Goal: Task Accomplishment & Management: Manage account settings

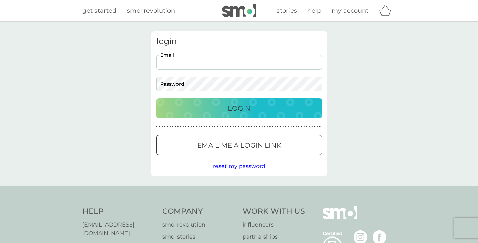
click at [168, 65] on input "Email" at bounding box center [238, 62] width 165 height 15
type input "[EMAIL_ADDRESS][DOMAIN_NAME]"
click at [166, 110] on div "Login" at bounding box center [239, 108] width 152 height 11
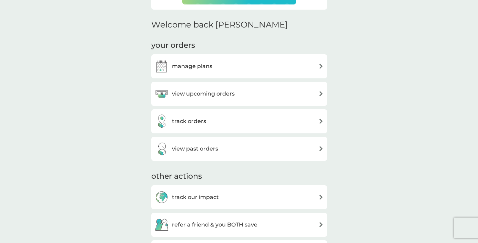
scroll to position [186, 0]
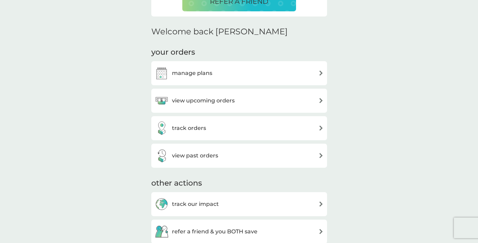
click at [320, 100] on img at bounding box center [320, 100] width 5 height 5
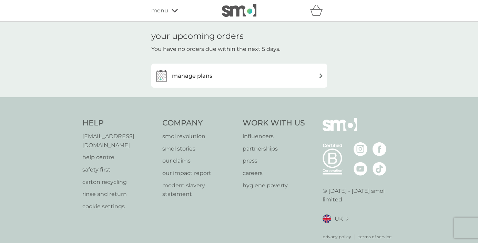
click at [320, 75] on img at bounding box center [320, 75] width 5 height 5
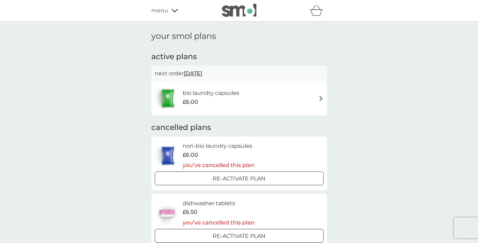
click at [320, 98] on img at bounding box center [320, 98] width 5 height 5
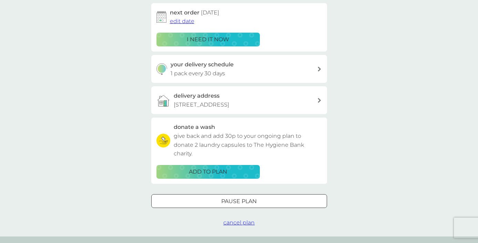
scroll to position [112, 0]
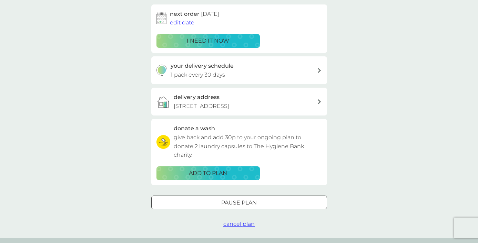
click at [236, 224] on span "cancel plan" at bounding box center [238, 224] width 31 height 7
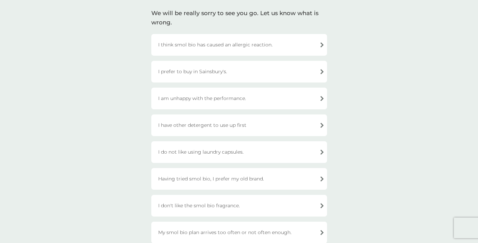
scroll to position [48, 0]
click at [318, 125] on div "I have other detergent to use up first" at bounding box center [239, 125] width 176 height 22
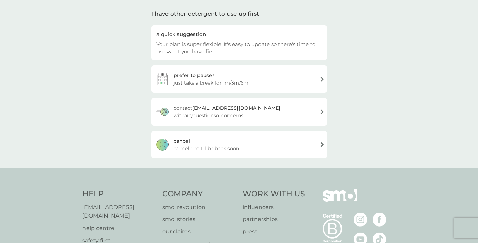
click at [321, 144] on div "cancel cancel and I'll be back soon" at bounding box center [239, 145] width 176 height 28
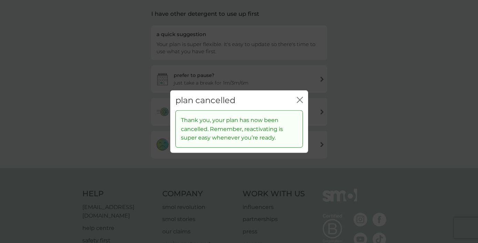
click at [299, 100] on icon "close" at bounding box center [298, 100] width 3 height 6
